Goal: Task Accomplishment & Management: Manage account settings

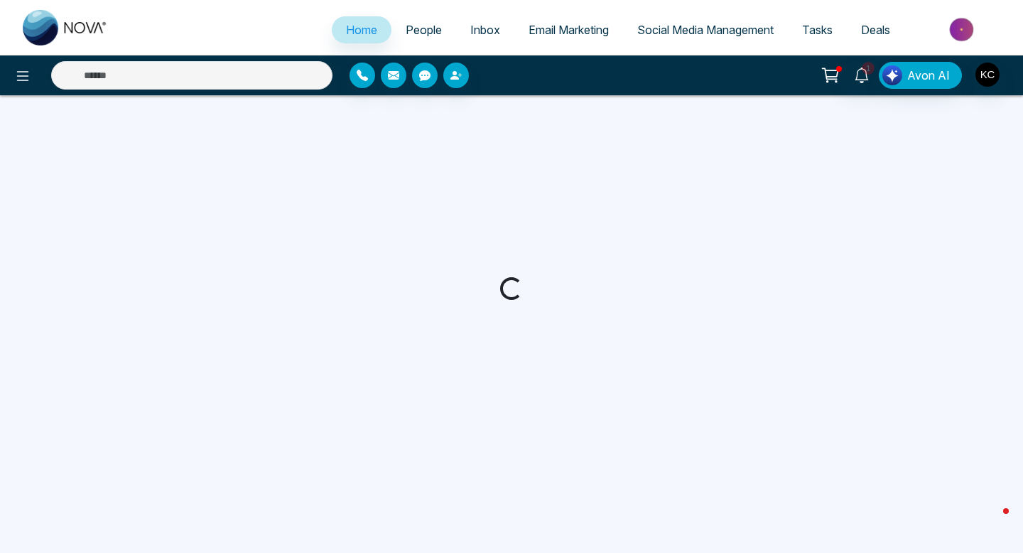
select select "*"
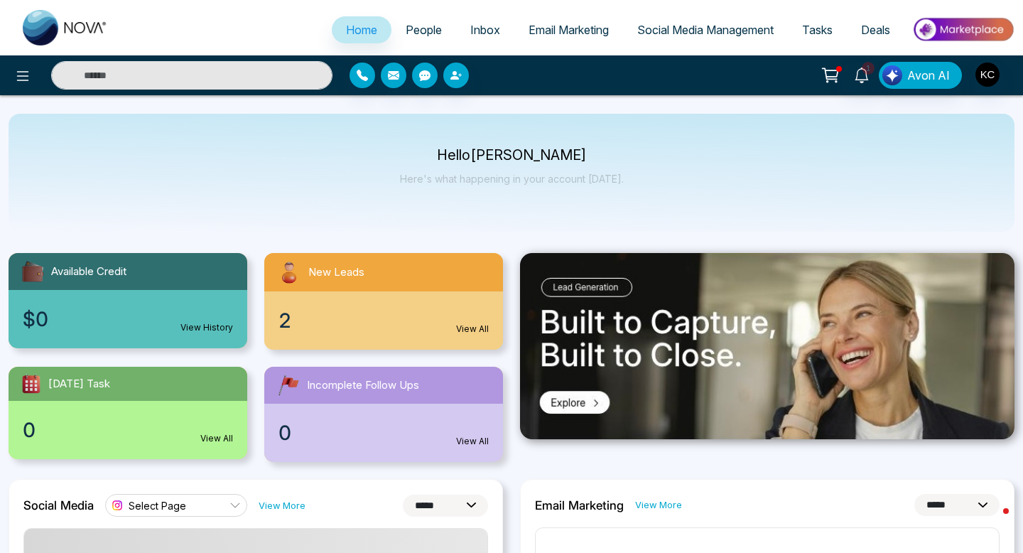
click at [469, 330] on link "View All" at bounding box center [472, 329] width 33 height 13
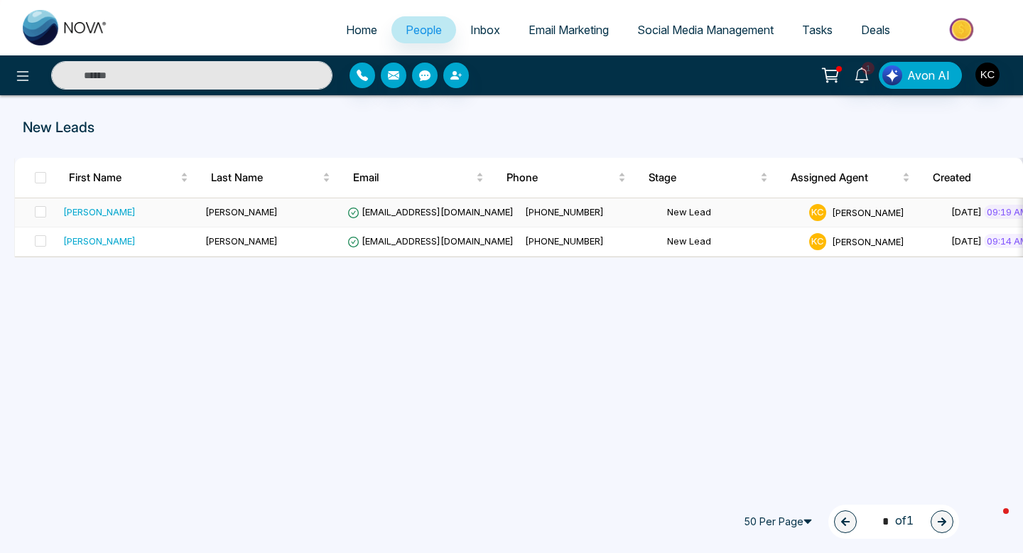
click at [284, 212] on td "[PERSON_NAME]" at bounding box center [271, 212] width 142 height 29
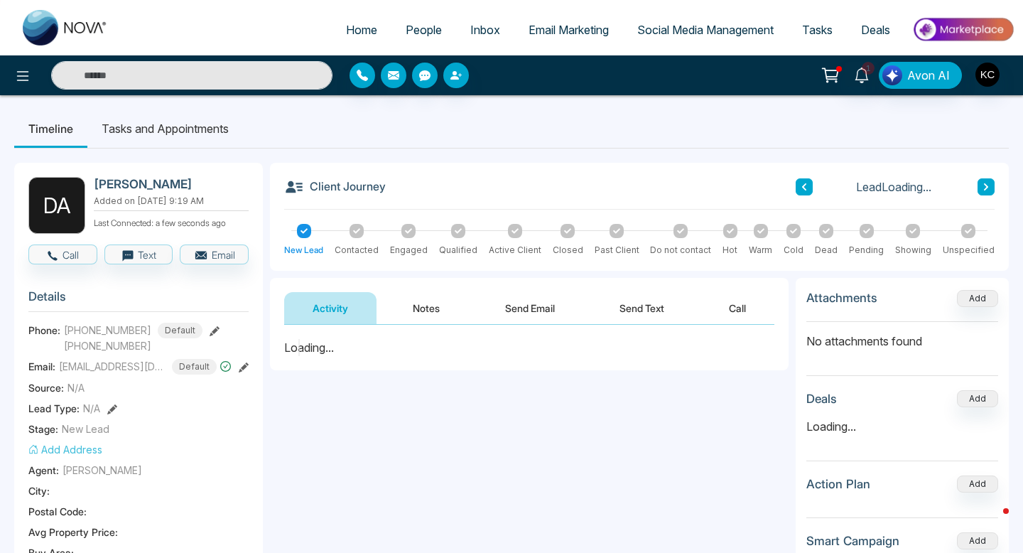
click at [423, 303] on button "Notes" at bounding box center [426, 308] width 84 height 32
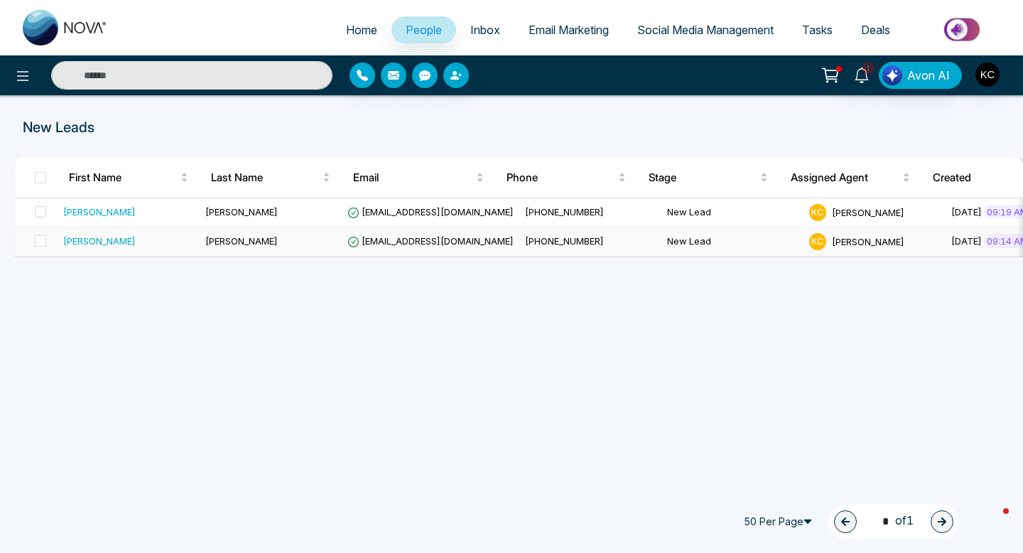
click at [399, 245] on span "[EMAIL_ADDRESS][DOMAIN_NAME]" at bounding box center [431, 240] width 166 height 11
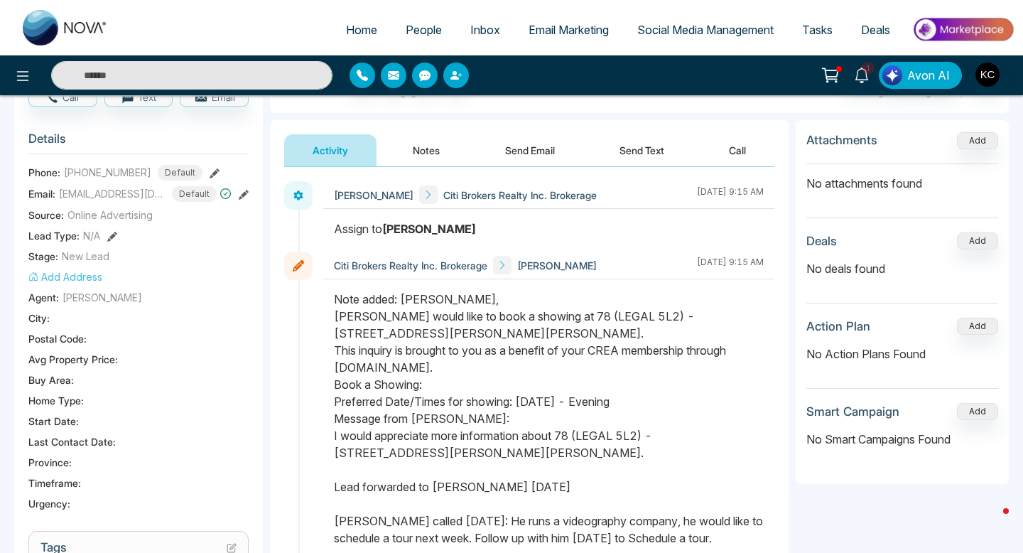
scroll to position [134, 0]
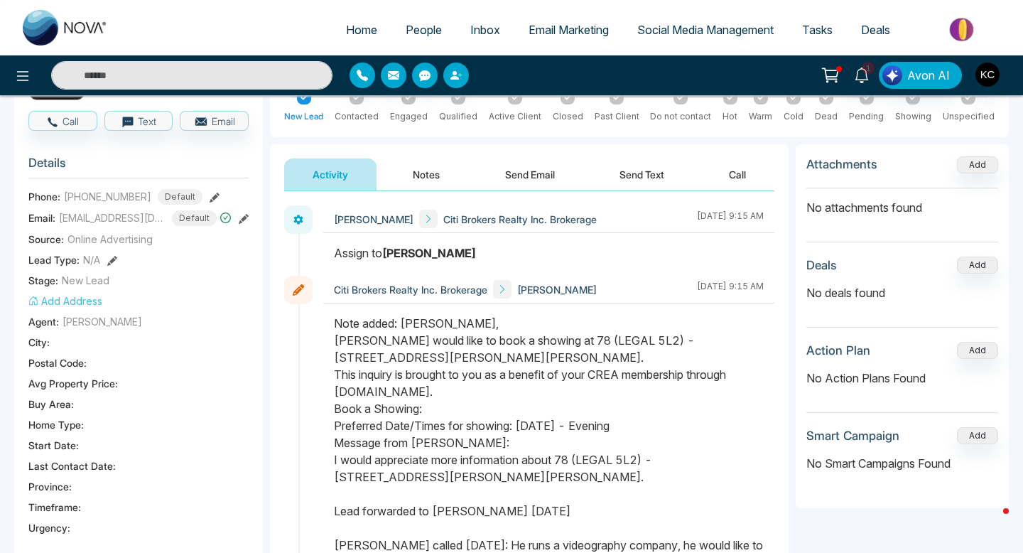
click at [426, 175] on button "Notes" at bounding box center [426, 174] width 84 height 32
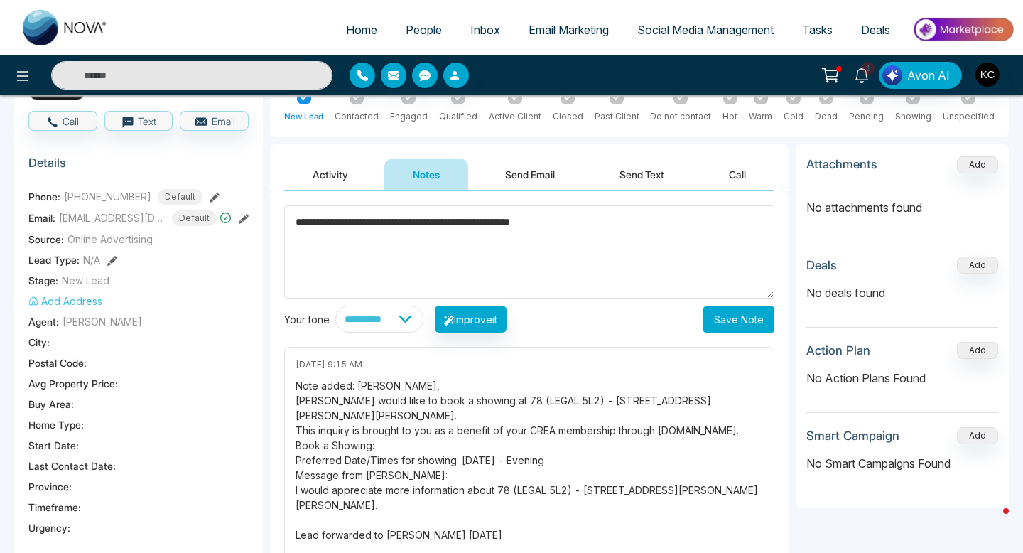
click at [415, 219] on textarea "**********" at bounding box center [529, 251] width 490 height 93
click at [621, 225] on textarea "**********" at bounding box center [529, 251] width 490 height 93
type textarea "**********"
click at [733, 320] on button "Save Note" at bounding box center [739, 319] width 71 height 26
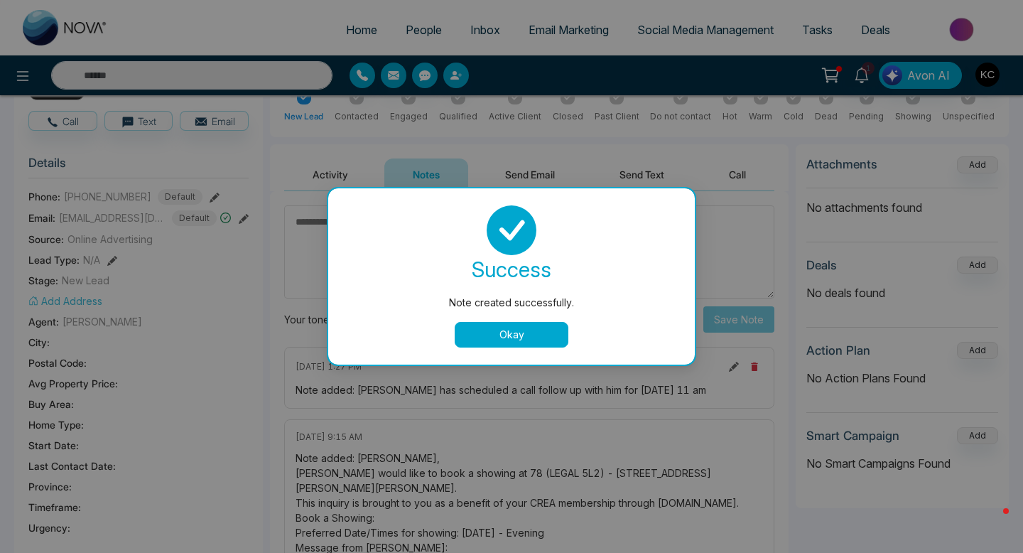
click at [548, 333] on button "Okay" at bounding box center [512, 335] width 114 height 26
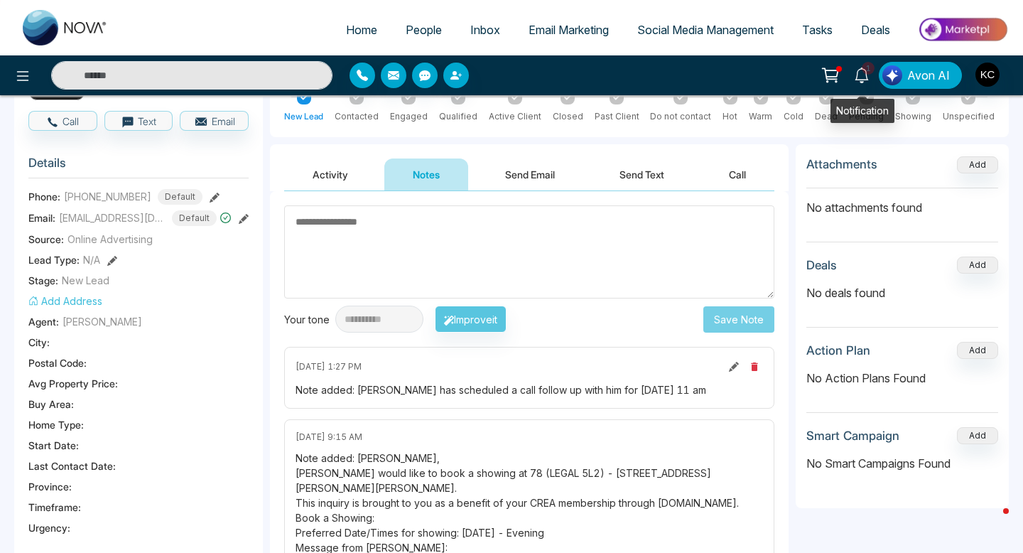
click at [861, 72] on icon at bounding box center [862, 76] width 16 height 16
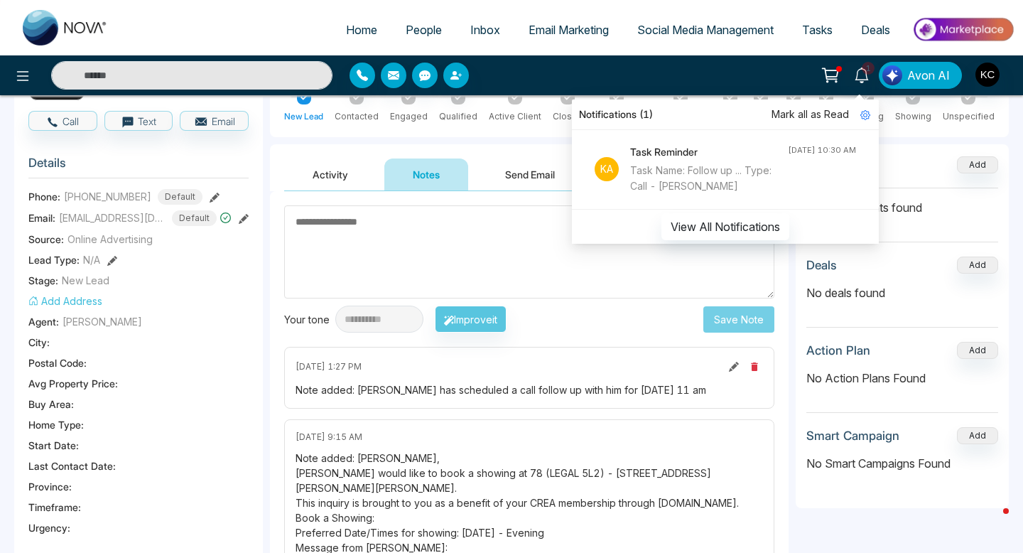
click at [575, 65] on div at bounding box center [469, 76] width 239 height 26
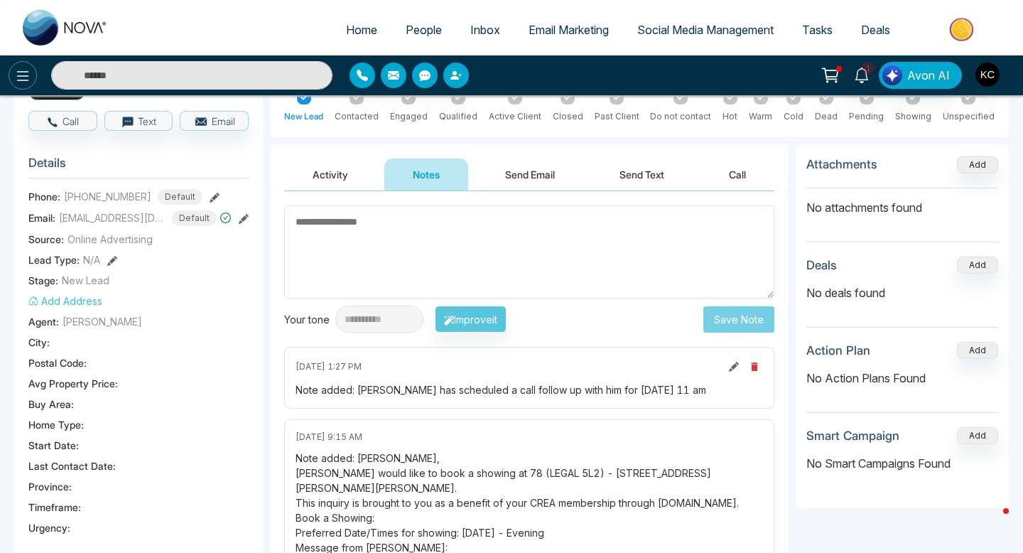
click at [18, 71] on icon at bounding box center [23, 76] width 12 height 10
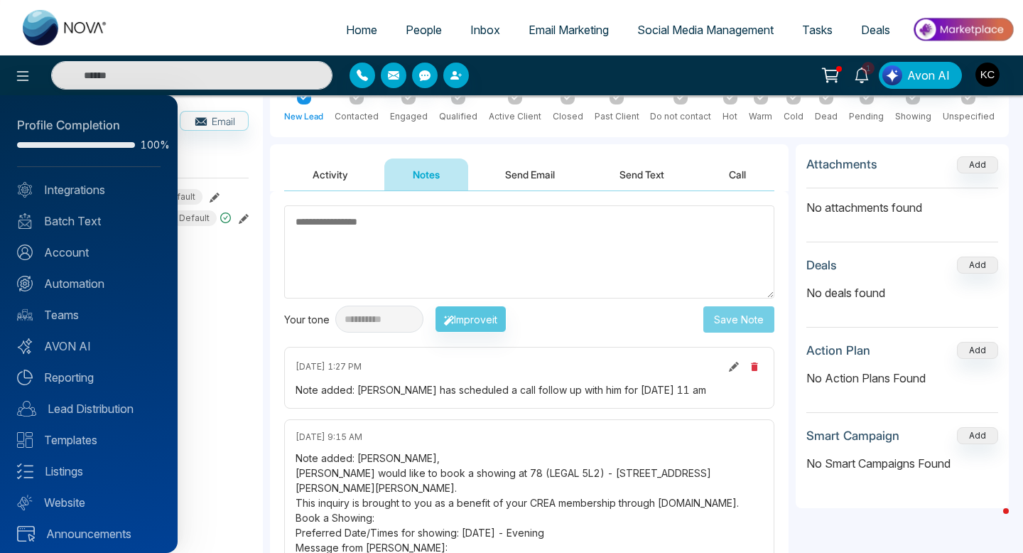
click at [36, 27] on div at bounding box center [511, 276] width 1023 height 553
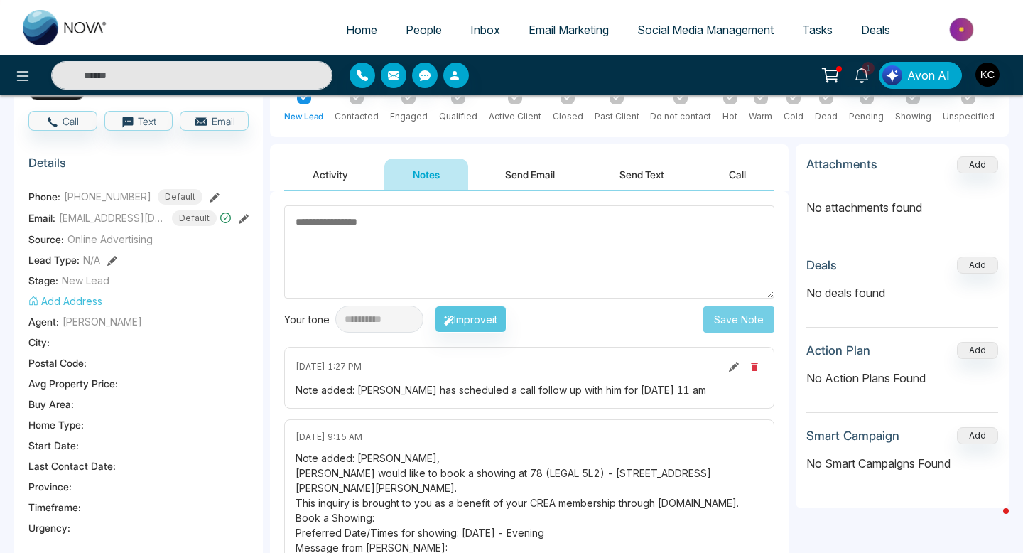
click at [36, 27] on img at bounding box center [65, 28] width 85 height 36
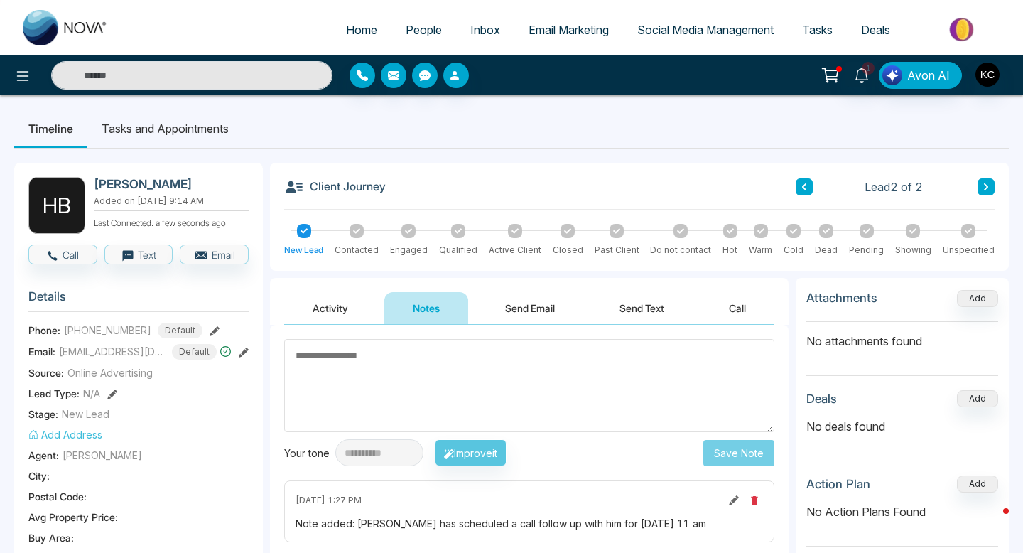
select select "*"
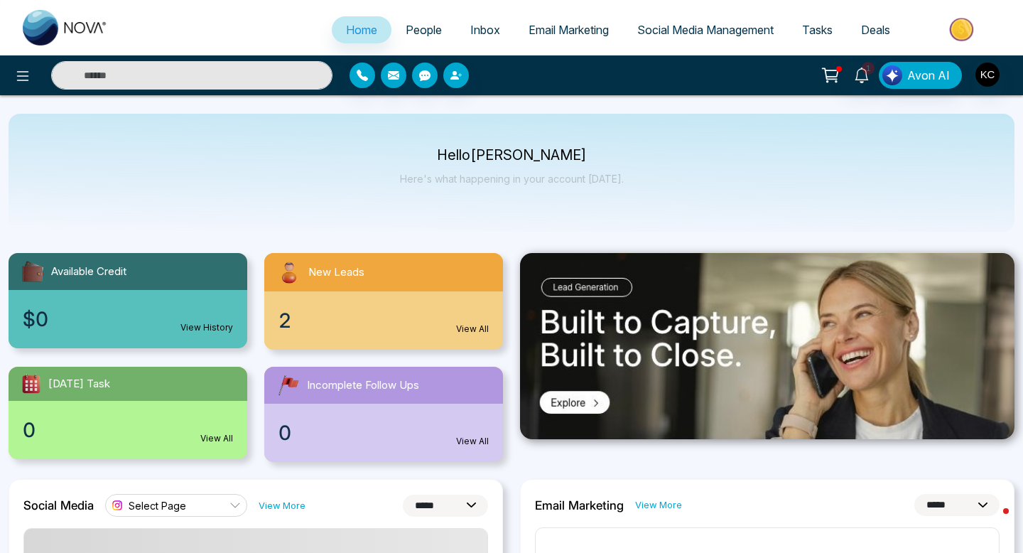
click at [817, 31] on span "Tasks" at bounding box center [817, 30] width 31 height 14
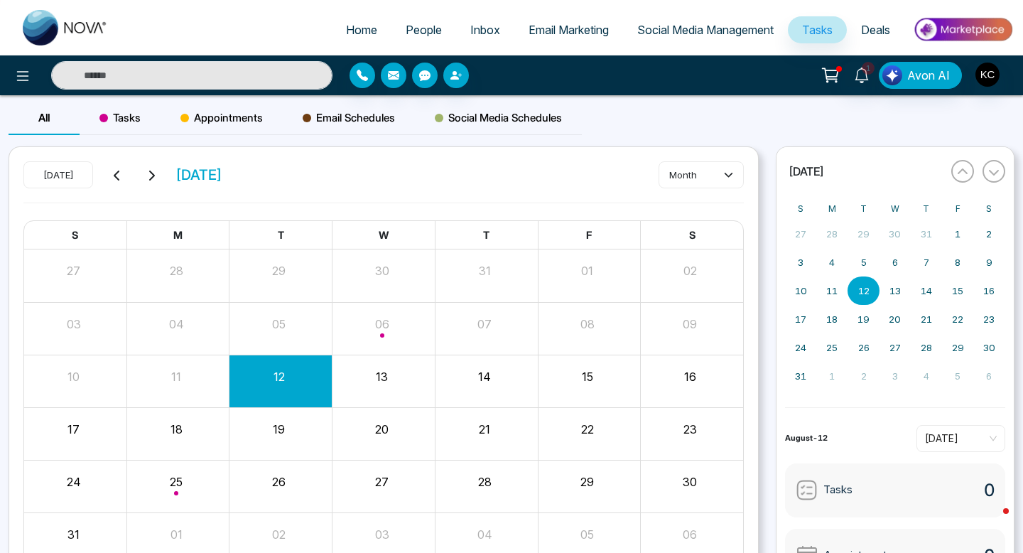
scroll to position [79, 0]
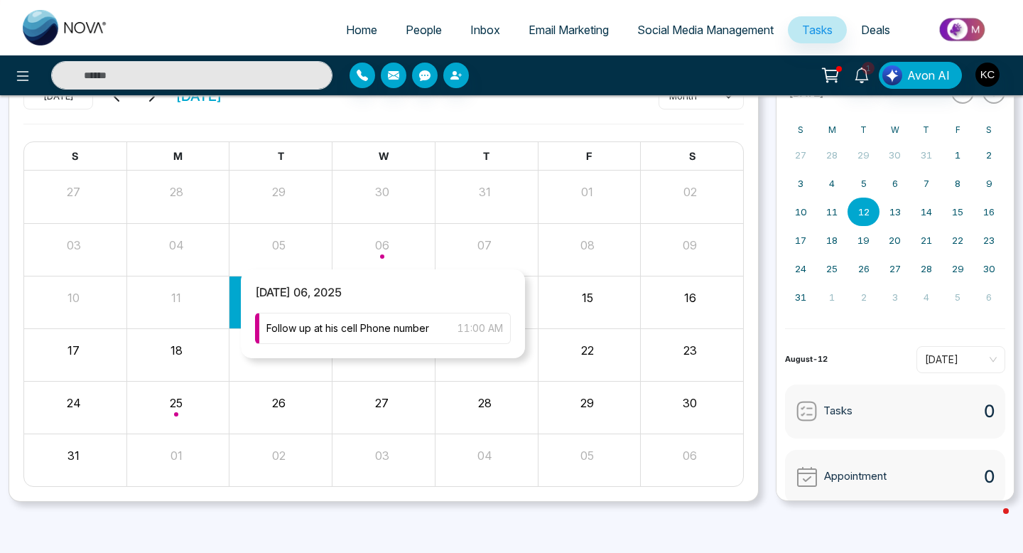
click at [381, 254] on span "Month View" at bounding box center [382, 256] width 4 height 4
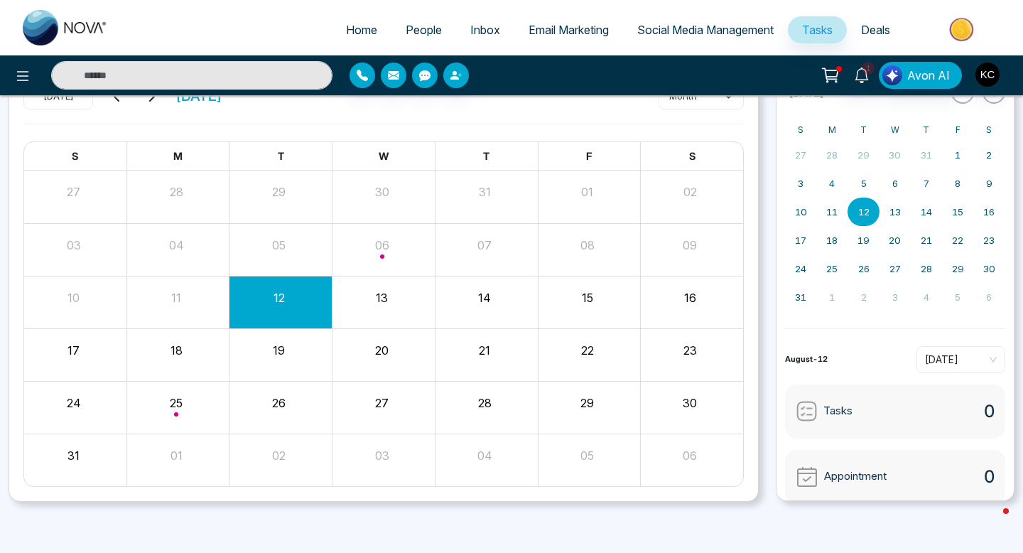
click at [173, 389] on div "Month View" at bounding box center [177, 408] width 103 height 52
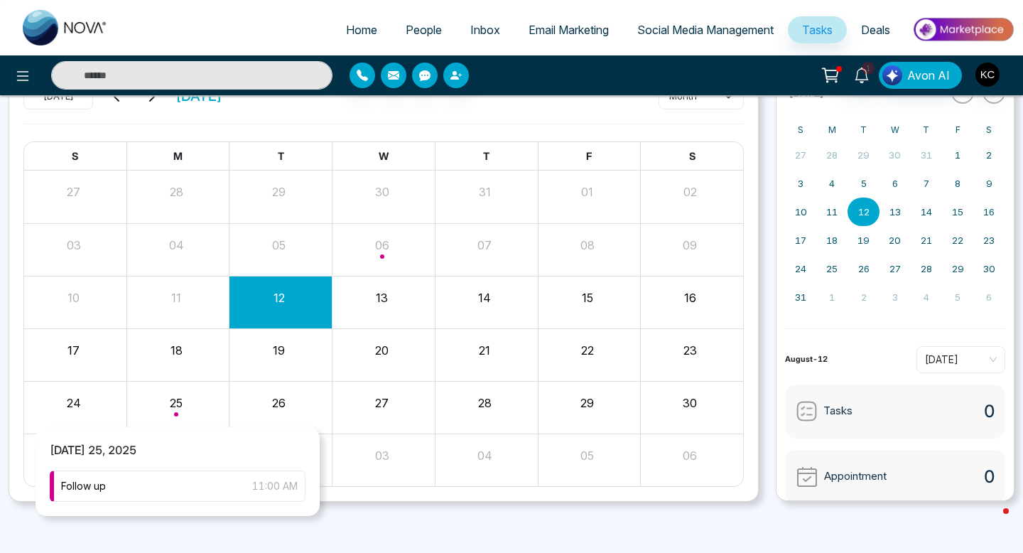
click at [172, 414] on div "Month View" at bounding box center [178, 407] width 103 height 34
click at [156, 487] on div "Follow up 11:00 AM" at bounding box center [178, 485] width 256 height 31
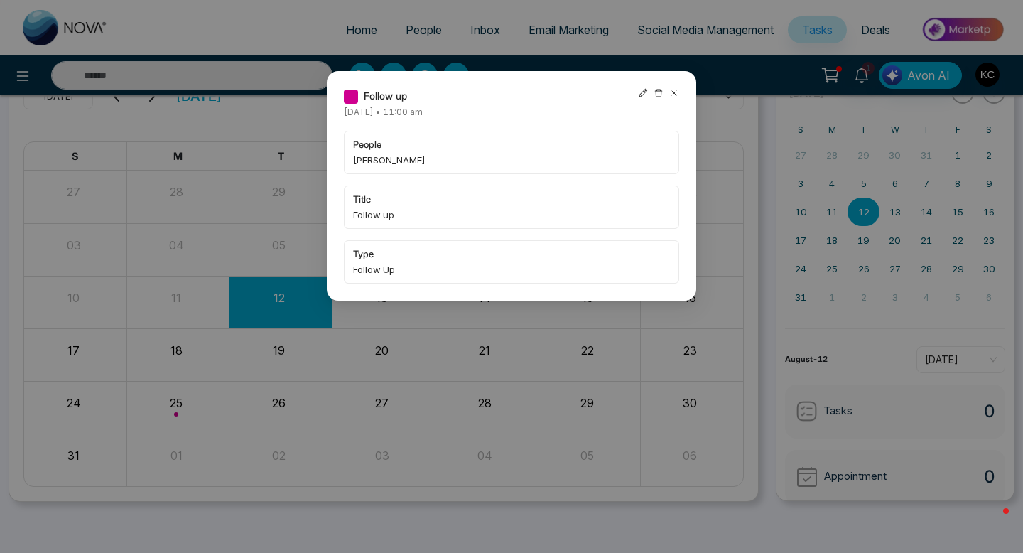
click at [674, 90] on icon at bounding box center [674, 93] width 10 height 10
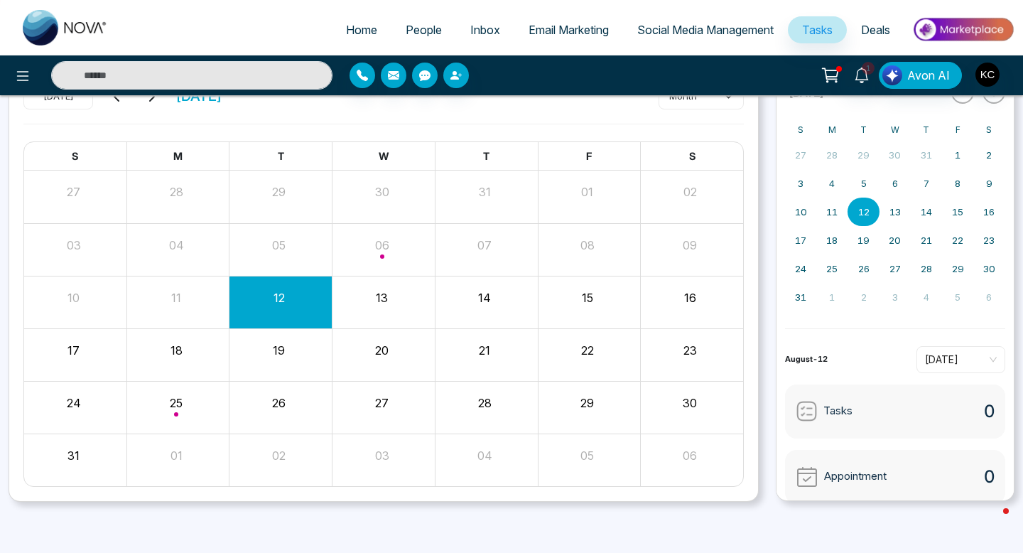
scroll to position [0, 0]
